Goal: Find specific page/section: Find specific page/section

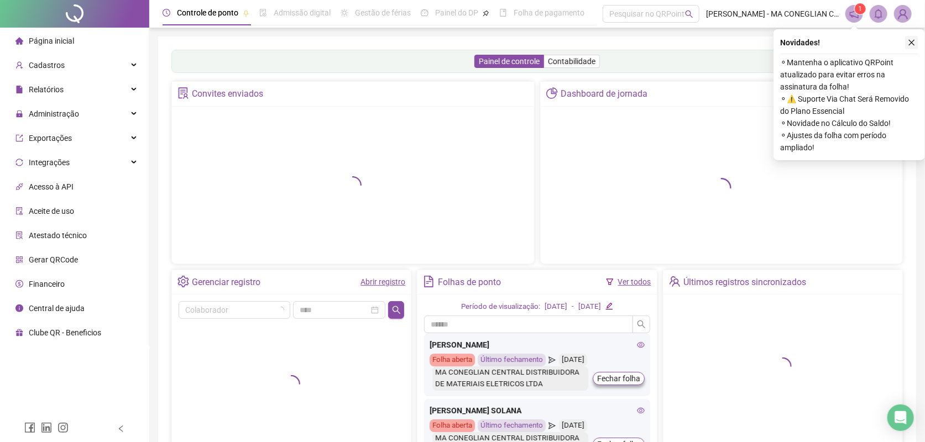
click at [908, 41] on icon "close" at bounding box center [912, 43] width 8 height 8
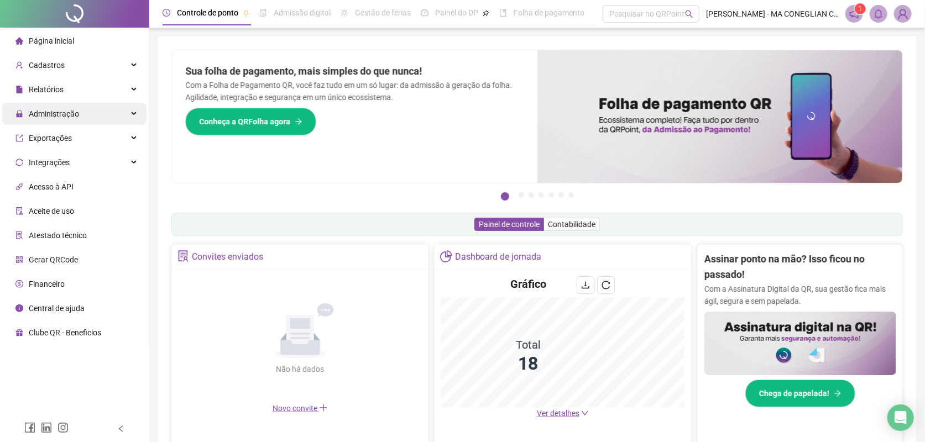
click at [101, 111] on div "Administração" at bounding box center [74, 114] width 144 height 22
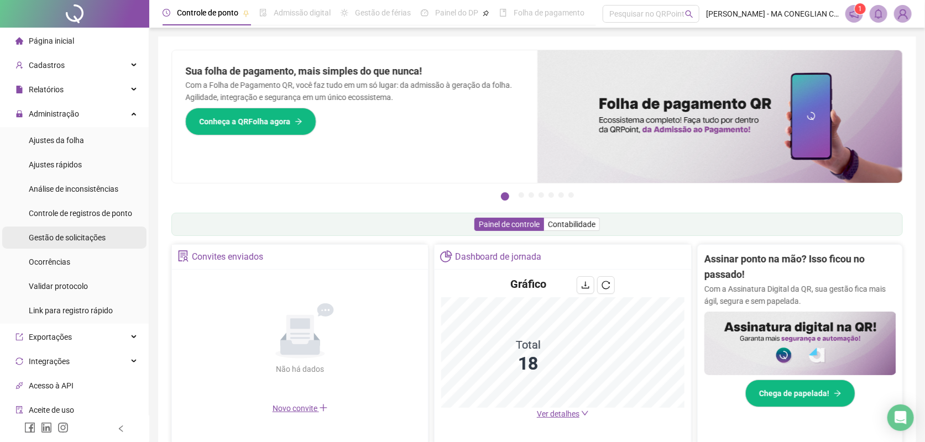
click at [113, 229] on li "Gestão de solicitações" at bounding box center [74, 238] width 144 height 22
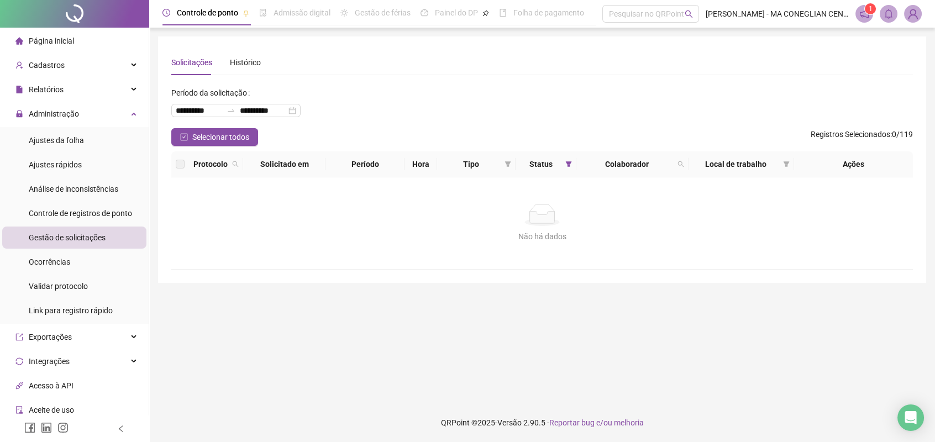
click at [102, 17] on div at bounding box center [74, 14] width 149 height 28
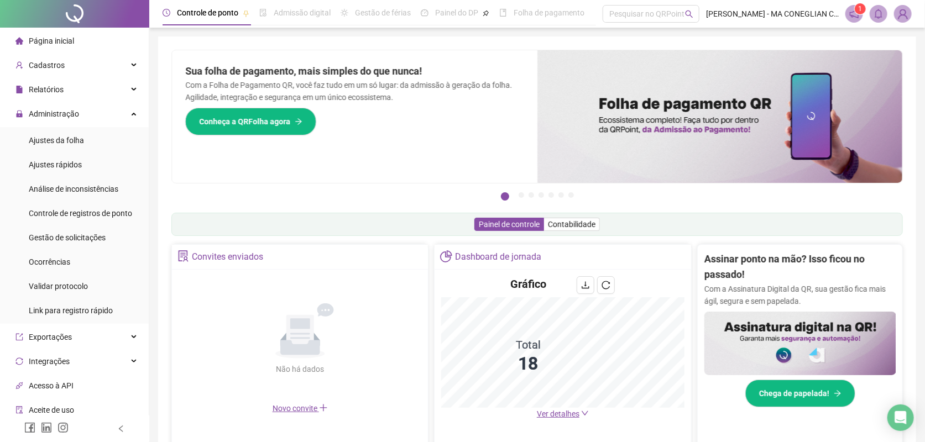
drag, startPoint x: 345, startPoint y: 78, endPoint x: 275, endPoint y: 36, distance: 81.5
click at [275, 36] on div "Controle [PERSON_NAME] Admissão digital Gestão de férias Painel do DP Folha de …" at bounding box center [536, 360] width 775 height 720
